Goal: Find specific page/section: Find specific page/section

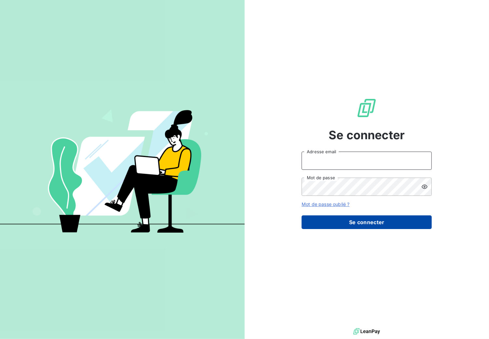
type input "e.paquet@bcpinfo.net"
click at [345, 226] on button "Se connecter" at bounding box center [366, 222] width 130 height 14
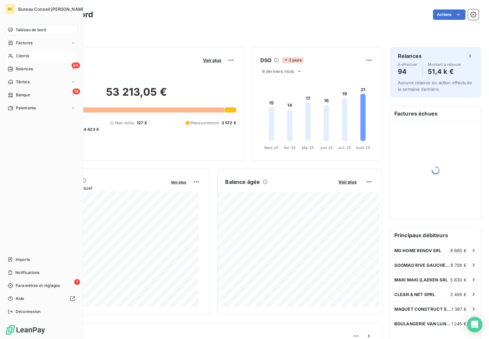
click at [20, 59] on div "Clients" at bounding box center [41, 56] width 72 height 10
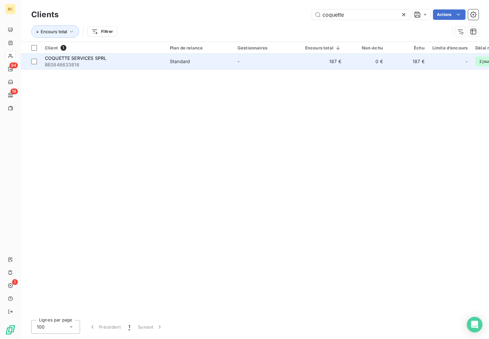
type input "coquette"
click at [78, 60] on span "COQUETTE SERVICES SPRL" at bounding box center [75, 58] width 61 height 6
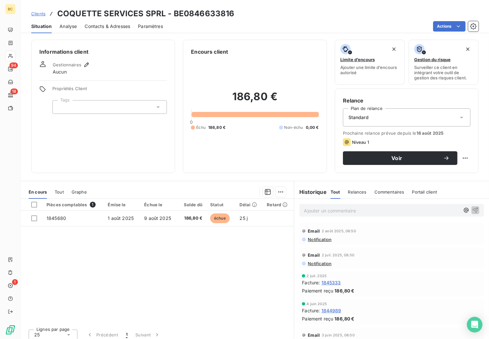
click at [59, 191] on span "Tout" at bounding box center [59, 191] width 9 height 5
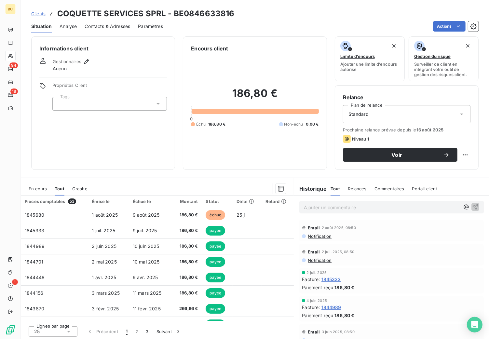
scroll to position [4, 0]
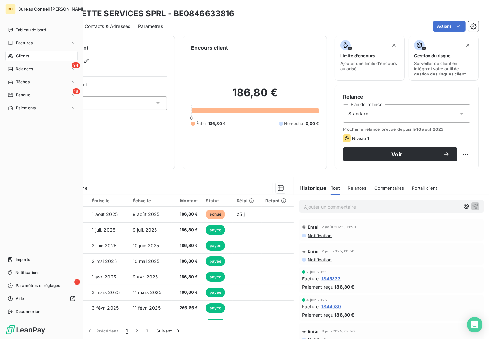
click at [21, 53] on span "Clients" at bounding box center [22, 56] width 13 height 6
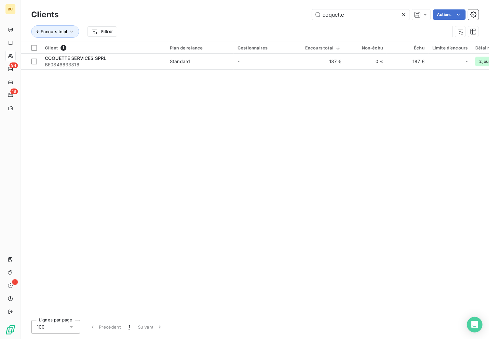
drag, startPoint x: 363, startPoint y: 11, endPoint x: 270, endPoint y: 12, distance: 93.0
click at [270, 12] on div "coquette Actions" at bounding box center [272, 14] width 412 height 10
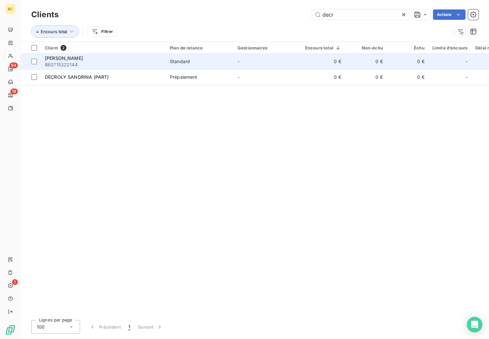
type input "decr"
click at [83, 64] on span "BE0715322144" at bounding box center [103, 64] width 117 height 7
